Goal: Obtain resource: Download file/media

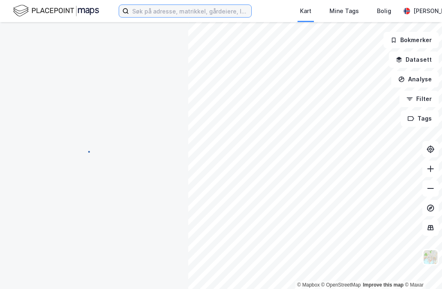
click at [194, 17] on input at bounding box center [190, 11] width 122 height 12
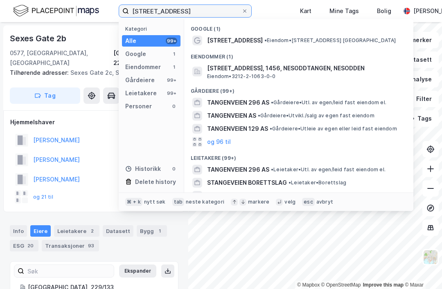
type input "[STREET_ADDRESS]"
click at [300, 41] on span "• Eiendom • [STREET_ADDRESS] [GEOGRAPHIC_DATA]" at bounding box center [330, 40] width 132 height 7
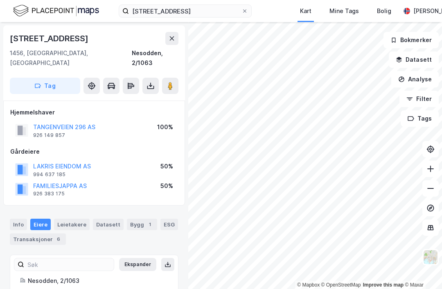
click at [146, 78] on button at bounding box center [150, 86] width 16 height 16
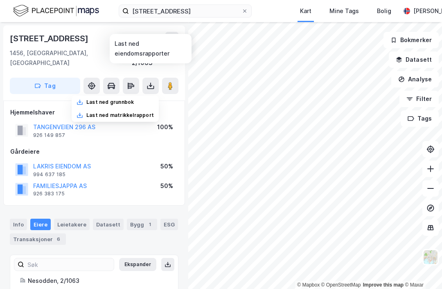
click at [96, 99] on div "Last ned grunnbok" at bounding box center [109, 102] width 47 height 7
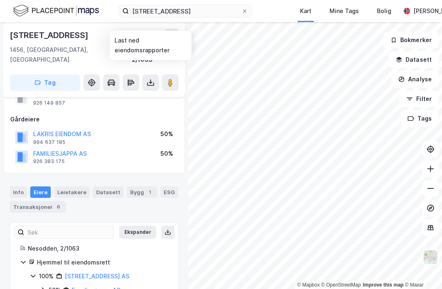
scroll to position [32, 0]
click at [34, 202] on div "Transaksjoner 6" at bounding box center [38, 207] width 56 height 11
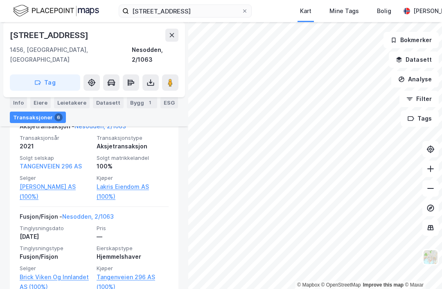
scroll to position [372, 0]
